Goal: Use online tool/utility: Utilize a website feature to perform a specific function

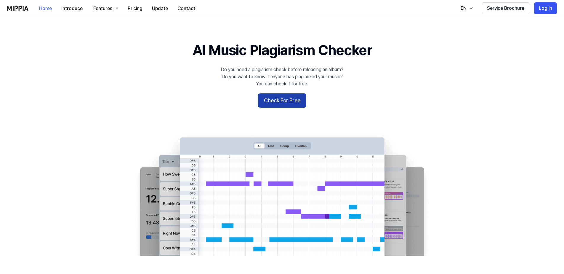
click at [269, 100] on button "Check For Free" at bounding box center [282, 100] width 48 height 14
click at [280, 98] on button "Check For Free" at bounding box center [282, 100] width 48 height 14
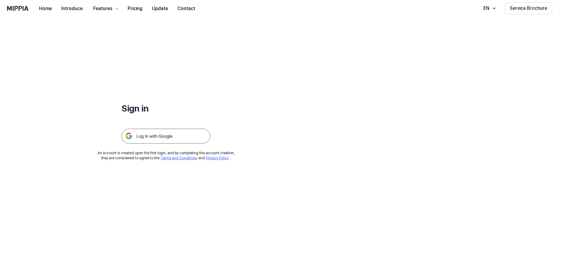
click at [171, 138] on img at bounding box center [165, 135] width 89 height 15
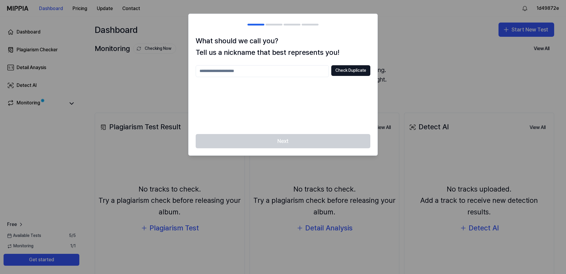
click at [249, 72] on input "text" at bounding box center [262, 71] width 133 height 12
type input "****"
click at [359, 69] on button "Check Duplicate" at bounding box center [350, 70] width 39 height 11
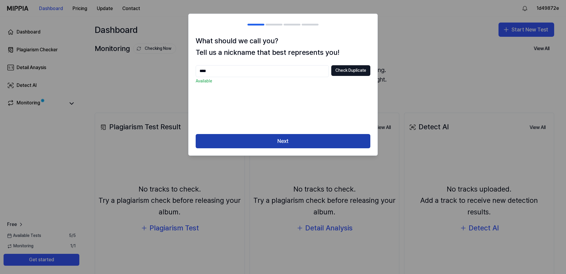
click at [309, 143] on button "Next" at bounding box center [283, 141] width 175 height 14
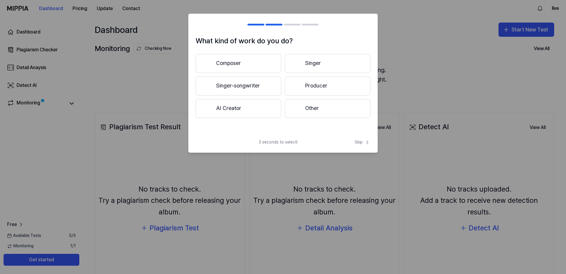
click at [312, 109] on button "Other" at bounding box center [328, 108] width 86 height 19
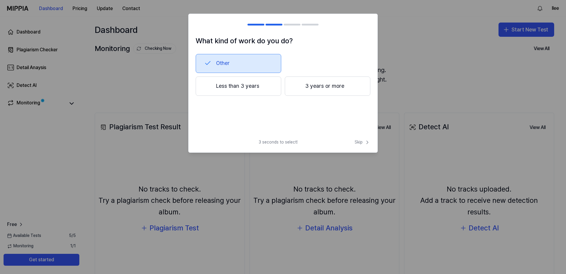
click at [330, 91] on button "3 years or more" at bounding box center [328, 86] width 86 height 20
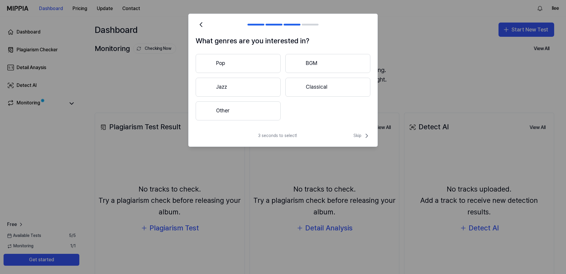
click at [246, 116] on button "Other" at bounding box center [238, 110] width 85 height 19
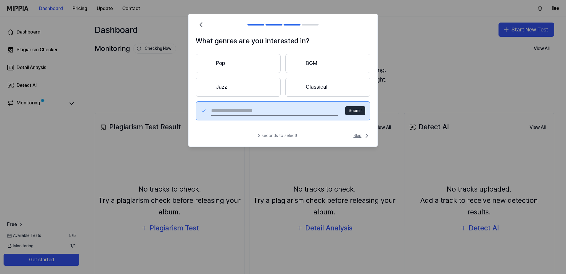
click at [361, 134] on span "Skip" at bounding box center [361, 135] width 17 height 7
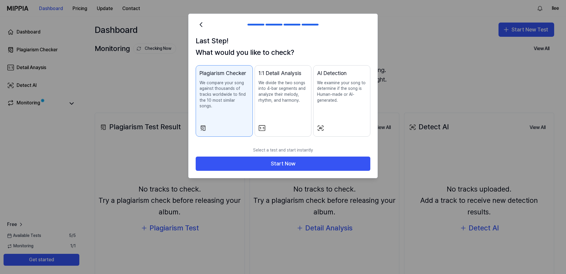
click at [350, 112] on div "AI Detection We examine your song to determine if the song is Human-made or AI-…" at bounding box center [341, 92] width 49 height 46
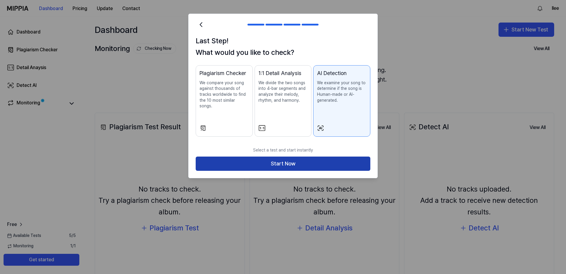
click at [319, 162] on button "Start Now" at bounding box center [283, 163] width 175 height 14
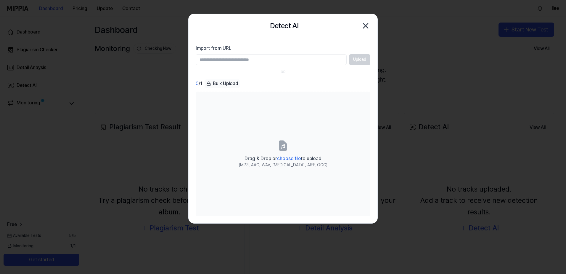
click at [284, 61] on input "Import from URL" at bounding box center [271, 59] width 151 height 11
type input "**********"
click at [357, 59] on button "Upload" at bounding box center [359, 59] width 21 height 11
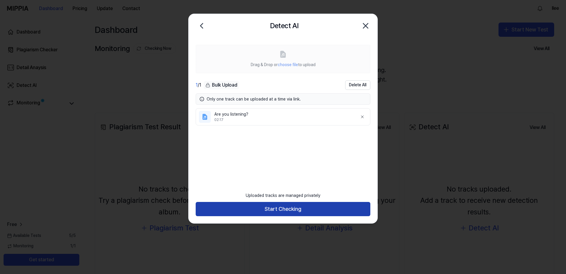
click at [301, 211] on button "Start Checking" at bounding box center [283, 209] width 175 height 14
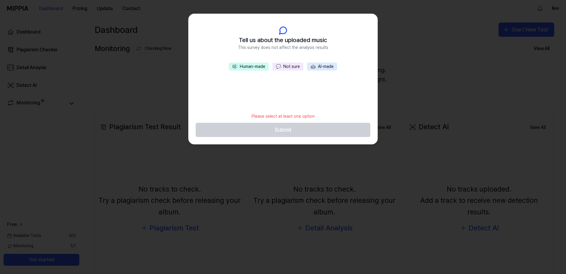
click at [280, 68] on span "💬" at bounding box center [278, 66] width 5 height 5
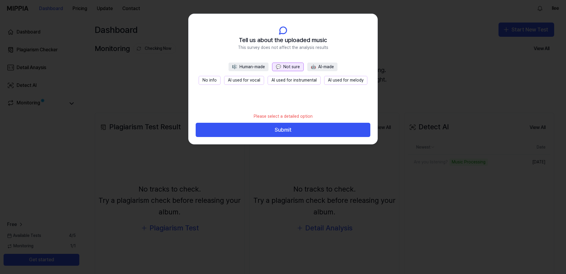
click at [202, 82] on button "No info" at bounding box center [210, 80] width 22 height 9
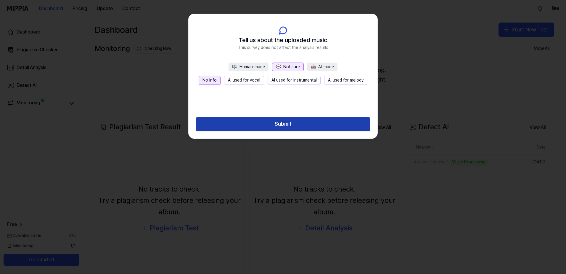
click at [245, 118] on button "Submit" at bounding box center [283, 124] width 175 height 14
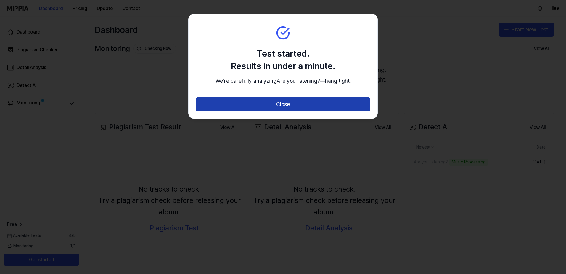
click at [283, 111] on button "Close" at bounding box center [283, 104] width 175 height 14
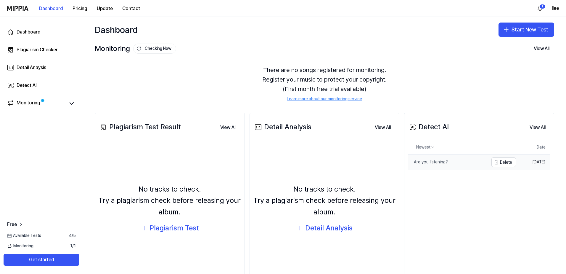
click at [436, 163] on div "Are you listening?" at bounding box center [428, 162] width 40 height 6
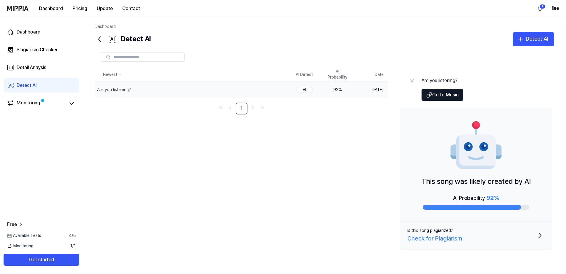
click at [305, 89] on div "AI" at bounding box center [304, 90] width 17 height 6
click at [535, 231] on button "Is this song plagiarized? Check for Plagiarism" at bounding box center [476, 234] width 152 height 27
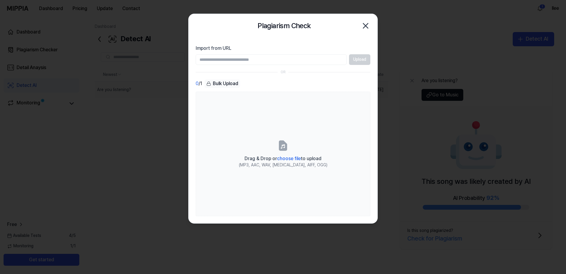
click at [364, 26] on icon "button" at bounding box center [365, 25] width 9 height 9
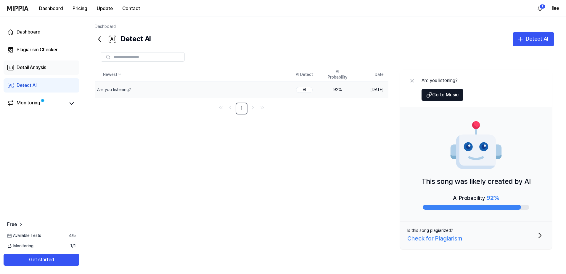
click at [20, 68] on div "Detail Anaysis" at bounding box center [32, 67] width 30 height 7
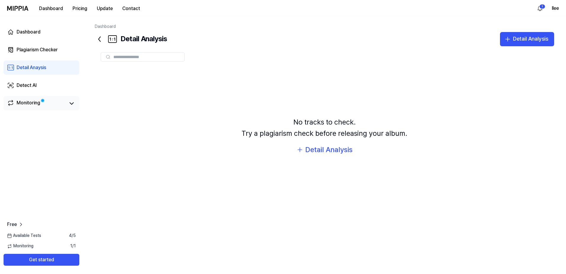
click at [22, 102] on div "Monitoring" at bounding box center [29, 103] width 24 height 8
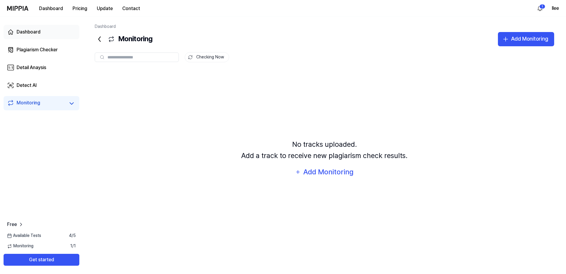
click at [25, 28] on link "Dashboard" at bounding box center [42, 32] width 76 height 14
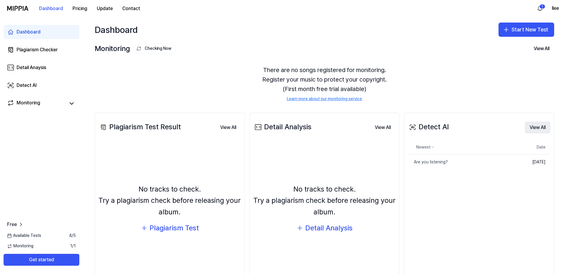
click at [540, 129] on button "View All" at bounding box center [537, 127] width 25 height 12
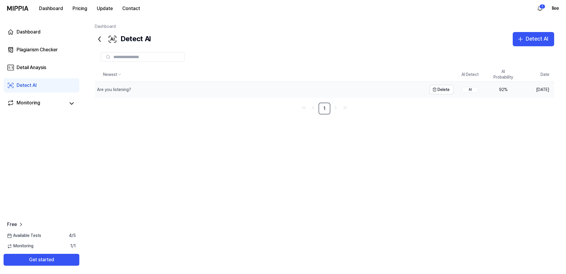
click at [125, 90] on div "Are you listening?" at bounding box center [114, 90] width 34 height 6
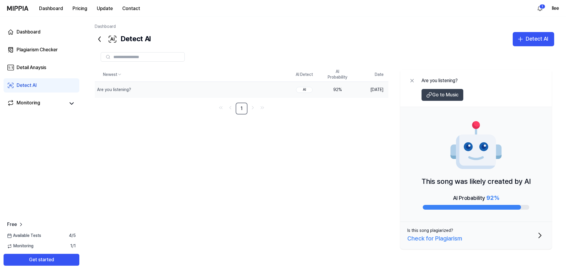
click at [443, 99] on button "Go to Music" at bounding box center [443, 95] width 42 height 12
click at [39, 66] on div "Detail Anaysis" at bounding box center [32, 67] width 30 height 7
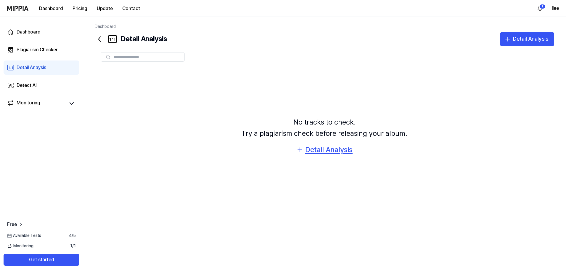
click at [336, 150] on div "Detail Analysis" at bounding box center [328, 149] width 47 height 11
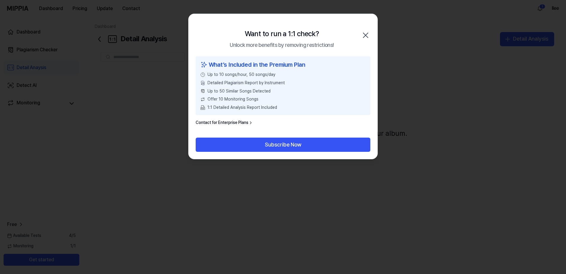
click at [364, 34] on icon "button" at bounding box center [365, 35] width 5 height 5
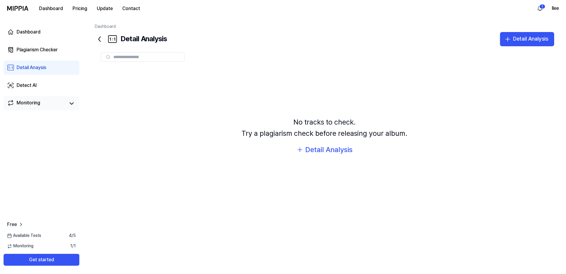
click at [28, 102] on div "Monitoring" at bounding box center [29, 103] width 24 height 8
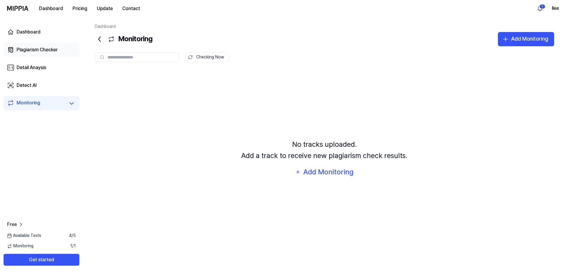
click at [34, 53] on div "Plagiarism Checker" at bounding box center [37, 49] width 41 height 7
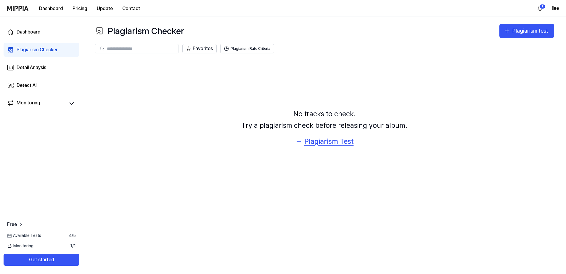
click at [321, 140] on div "Plagiarism Test" at bounding box center [328, 141] width 49 height 11
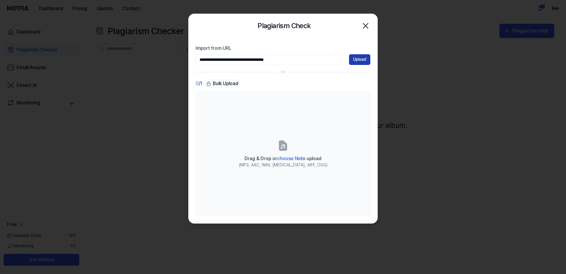
type input "**********"
click at [358, 60] on button "Upload" at bounding box center [359, 59] width 21 height 11
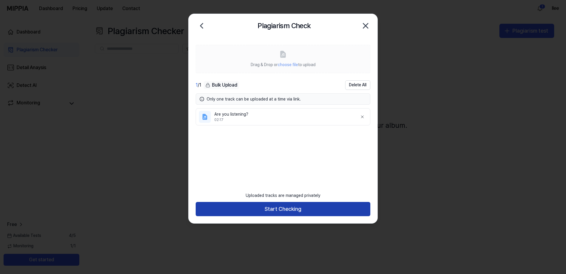
click at [292, 208] on button "Start Checking" at bounding box center [283, 209] width 175 height 14
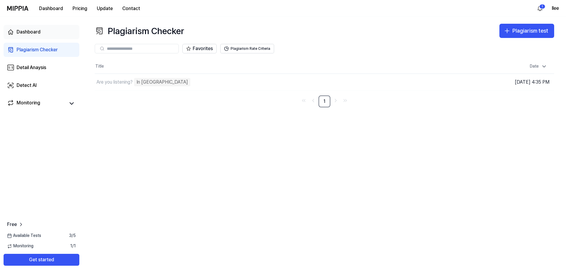
click at [31, 34] on div "Dashboard" at bounding box center [29, 31] width 24 height 7
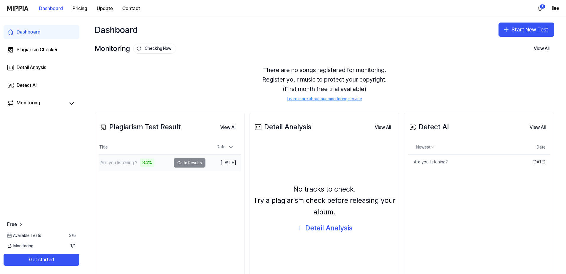
click at [184, 167] on td "Are you listening？ 34% Go to Results" at bounding box center [152, 162] width 107 height 17
click at [184, 165] on td "Are you listening？ 34% Go to Results" at bounding box center [152, 162] width 107 height 17
click at [129, 162] on div "Are you listening？" at bounding box center [119, 162] width 38 height 7
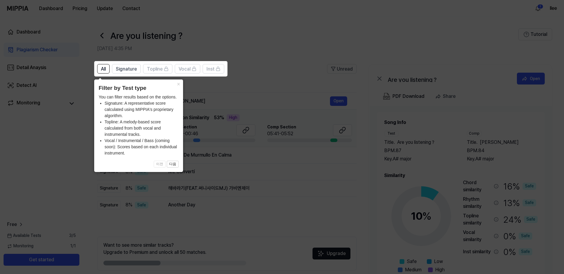
click at [272, 109] on icon at bounding box center [283, 137] width 566 height 274
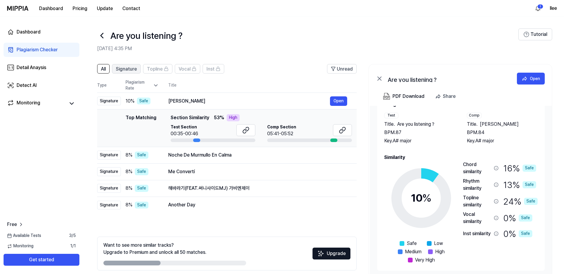
click at [118, 70] on span "Signature" at bounding box center [126, 68] width 21 height 7
click at [242, 126] on button at bounding box center [245, 130] width 19 height 12
click at [340, 128] on icon at bounding box center [342, 129] width 7 height 7
click at [31, 82] on div "Detect AI" at bounding box center [27, 85] width 20 height 7
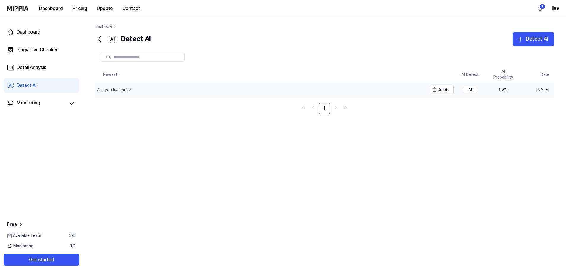
click at [115, 91] on div "Are you listening?" at bounding box center [114, 90] width 34 height 6
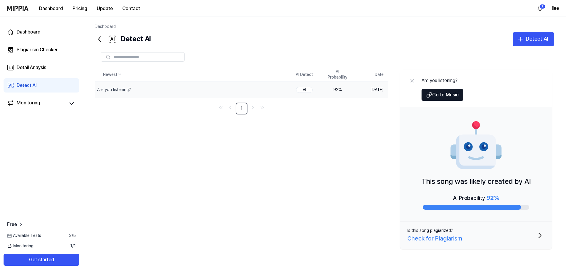
click at [332, 90] on div "92 %" at bounding box center [338, 90] width 24 height 6
